Goal: Task Accomplishment & Management: Manage account settings

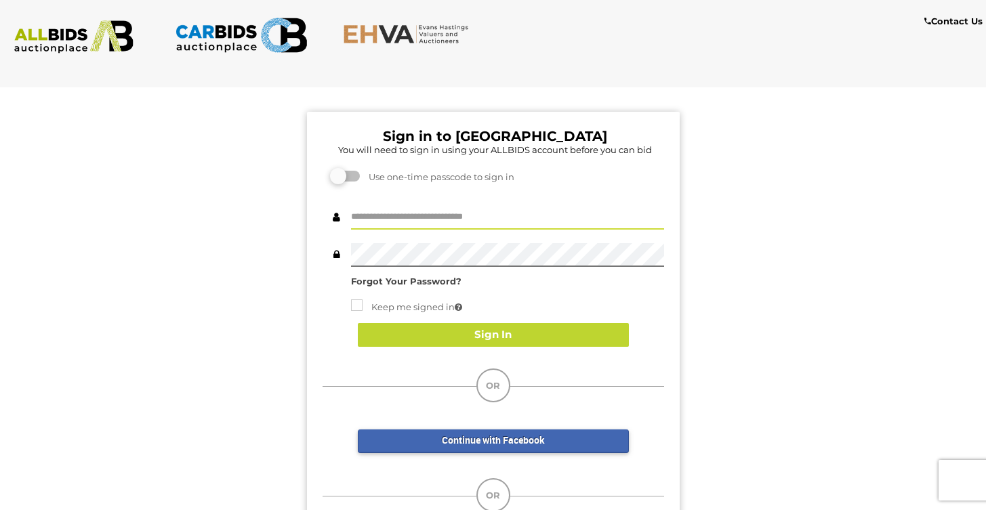
type input "**********"
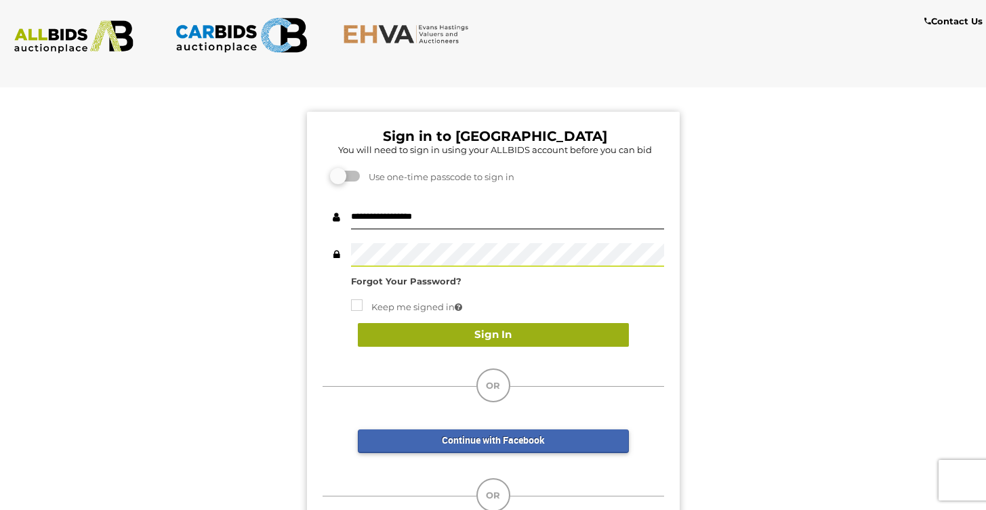
click at [518, 333] on button "Sign In" at bounding box center [493, 335] width 271 height 24
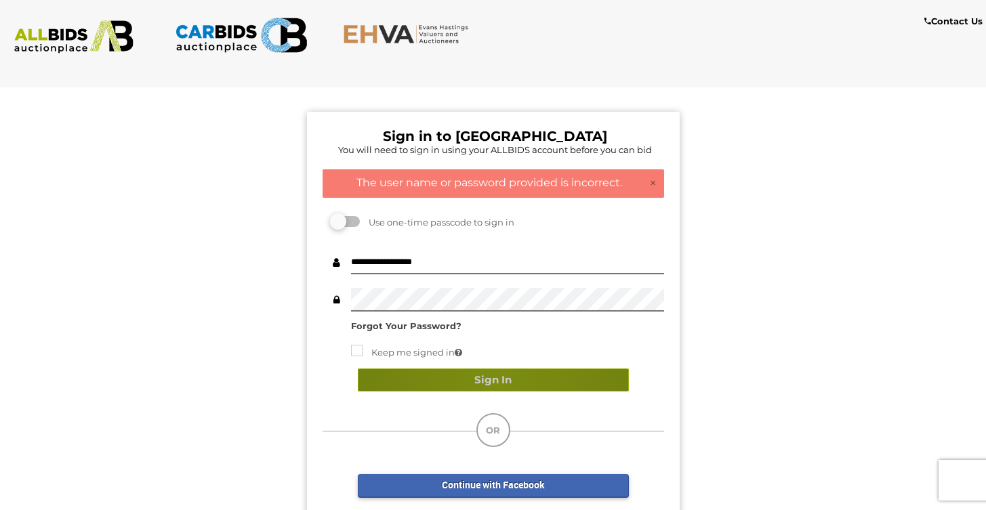
click at [495, 375] on button "Sign In" at bounding box center [493, 381] width 271 height 24
click at [487, 377] on button "Sign In" at bounding box center [493, 381] width 271 height 24
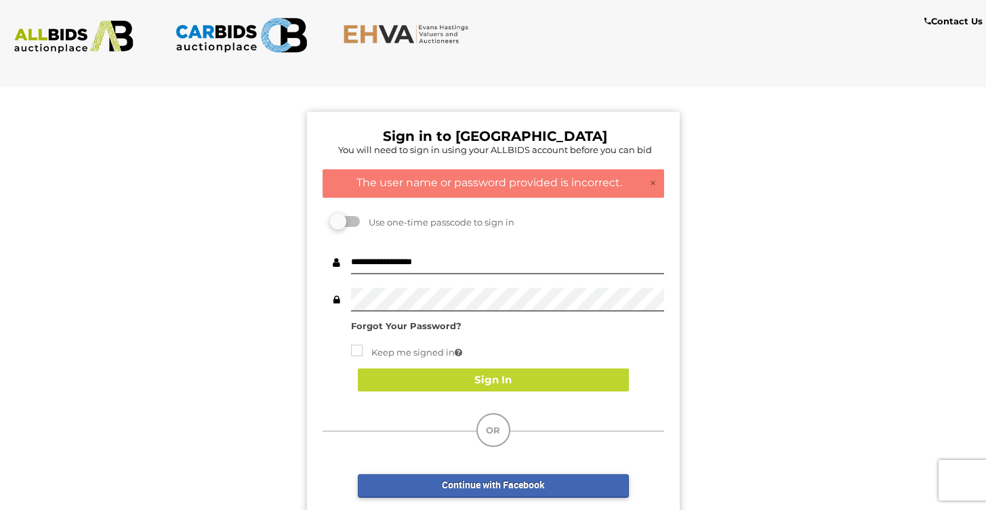
click at [423, 323] on strong "Forgot Your Password?" at bounding box center [406, 326] width 110 height 11
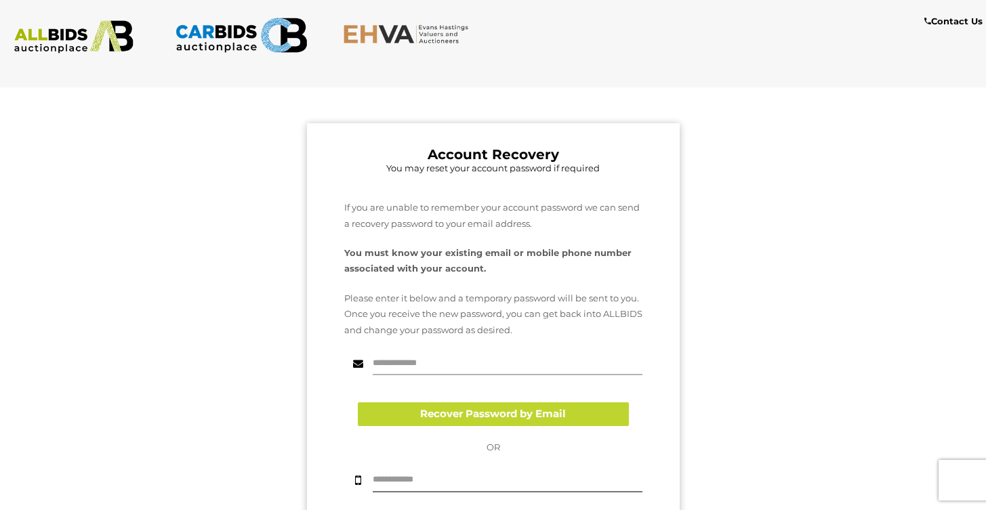
click at [472, 358] on input "text" at bounding box center [508, 364] width 270 height 24
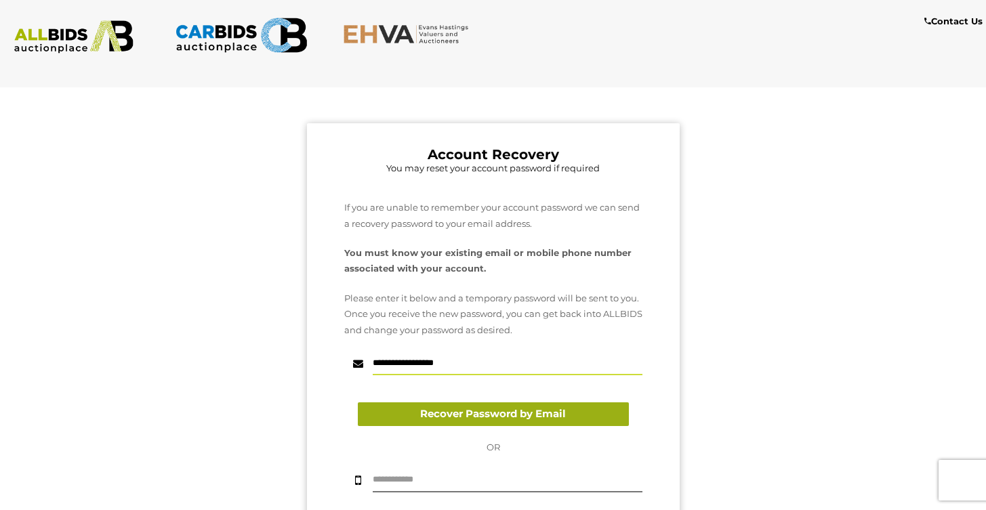
type input "**********"
click at [480, 411] on button "Recover Password by Email" at bounding box center [493, 415] width 271 height 24
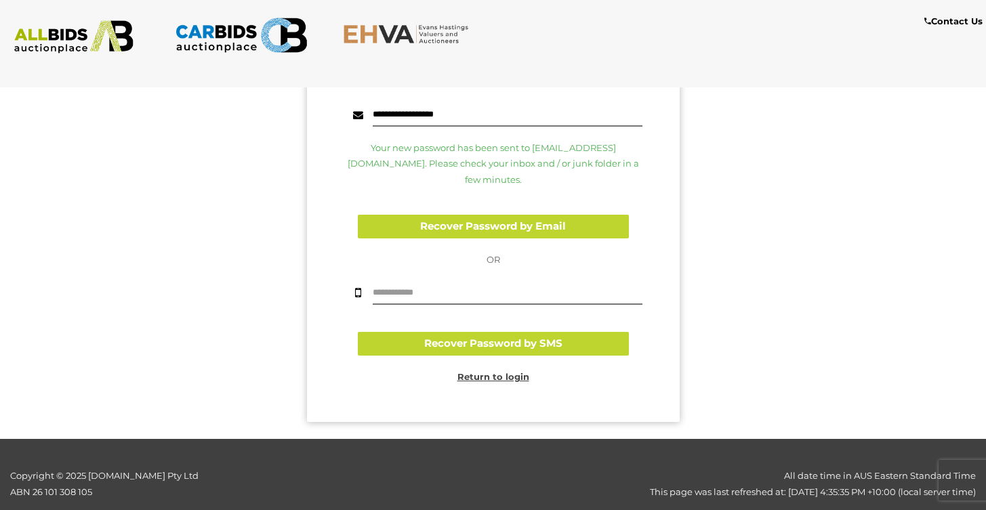
scroll to position [248, 0]
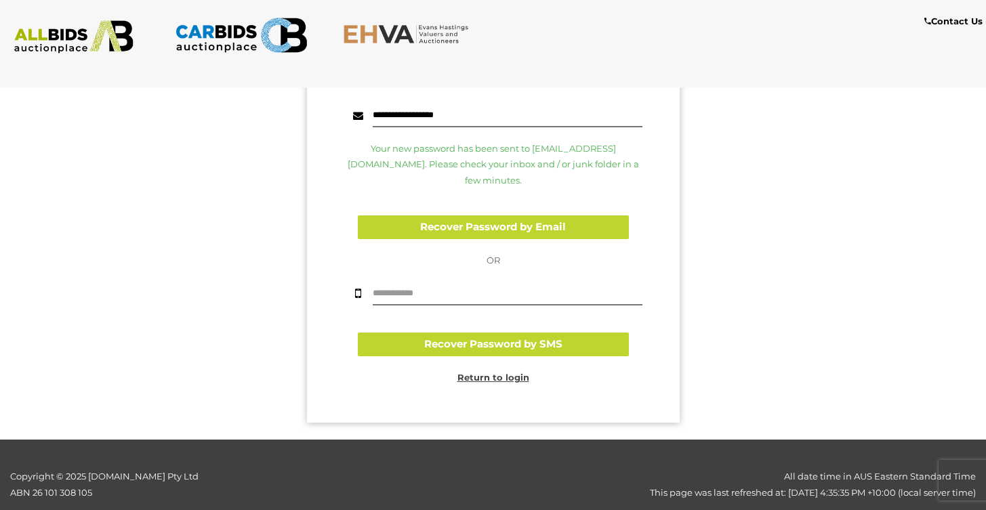
click at [513, 372] on u "Return to login" at bounding box center [493, 377] width 72 height 11
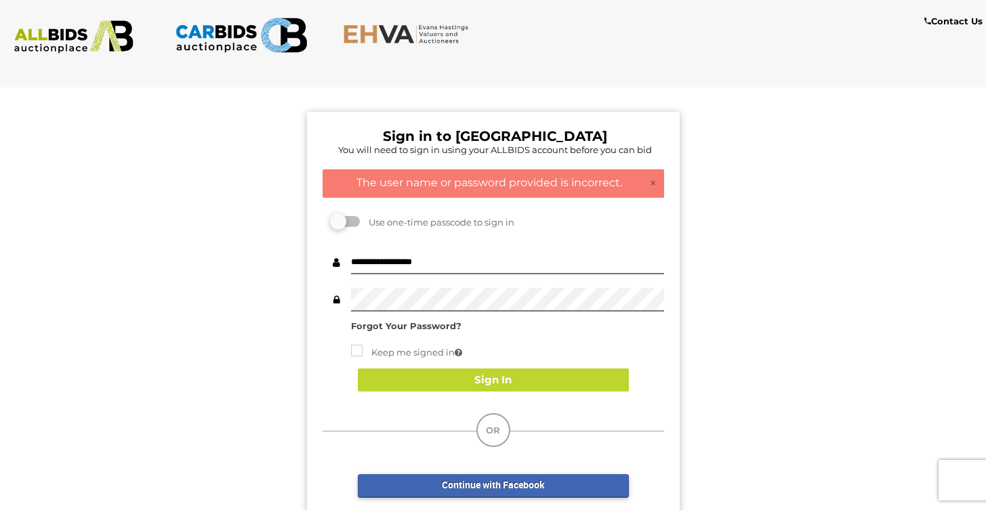
scroll to position [0, 0]
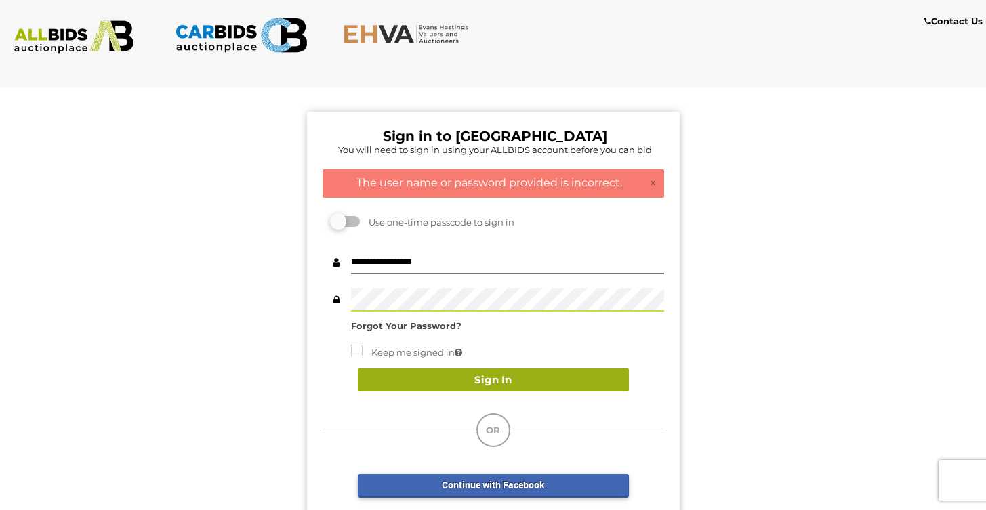
click at [489, 379] on button "Sign In" at bounding box center [493, 381] width 271 height 24
